Goal: Find contact information: Find contact information

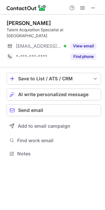
scroll to position [3, 3]
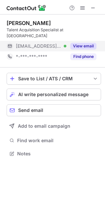
click at [89, 43] on button "View email" at bounding box center [83, 46] width 26 height 7
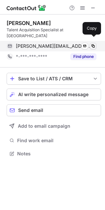
click at [94, 43] on span at bounding box center [92, 45] width 5 height 5
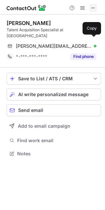
click at [94, 8] on span at bounding box center [92, 7] width 5 height 5
